Goal: Task Accomplishment & Management: Use online tool/utility

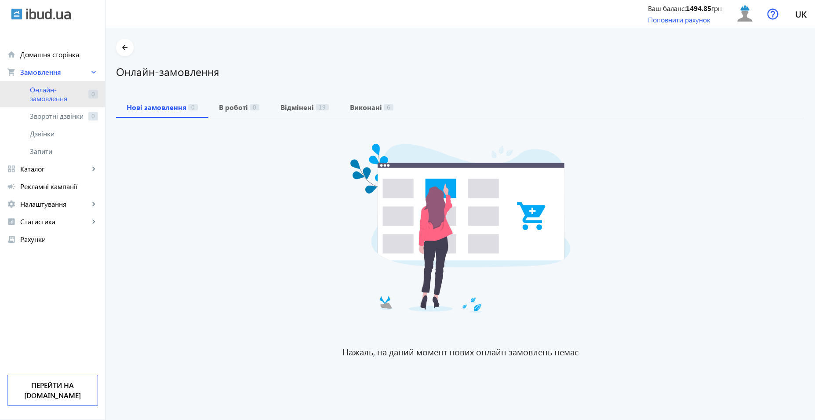
click at [86, 95] on link "Онлайн-замовлення 0" at bounding box center [52, 94] width 105 height 26
click at [54, 84] on link "Онлайн-замовлення 0" at bounding box center [52, 94] width 105 height 26
